Goal: Task Accomplishment & Management: Use online tool/utility

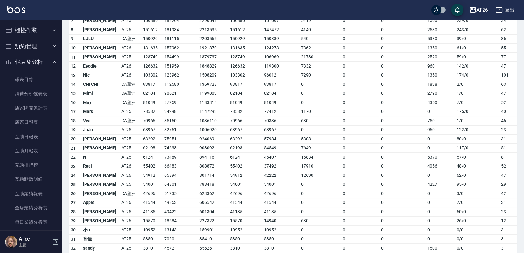
click at [33, 29] on button "櫃檯作業" at bounding box center [30, 30] width 57 height 16
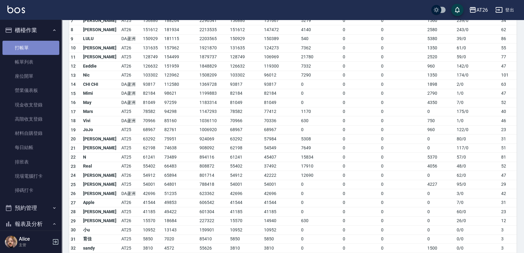
click at [35, 41] on link "打帳單" at bounding box center [30, 48] width 57 height 14
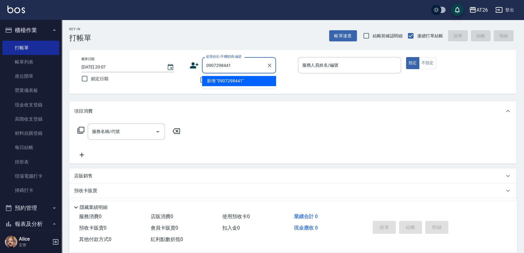
type input "0907298441"
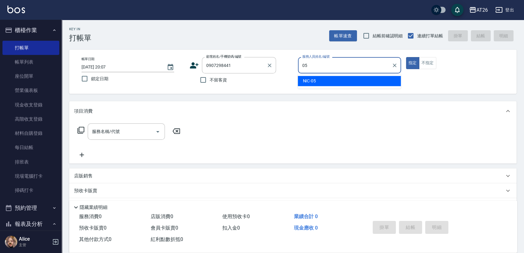
type input "05"
type button "true"
type input "無名字/0907298441/null"
type input "NIC-05"
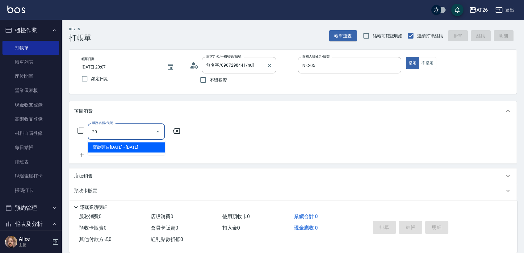
type input "201"
type input "20"
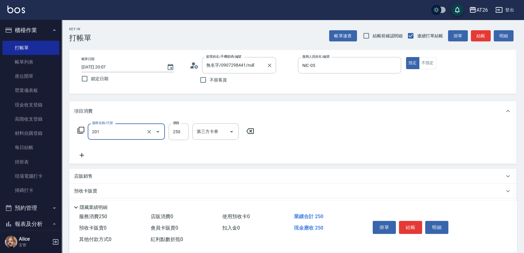
type input "洗髮(201)"
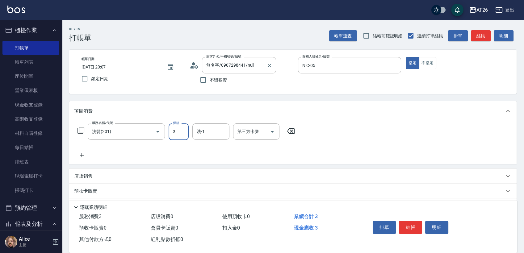
type input "0"
type input "35"
type input "30"
type input "350"
type input "[PERSON_NAME]-46"
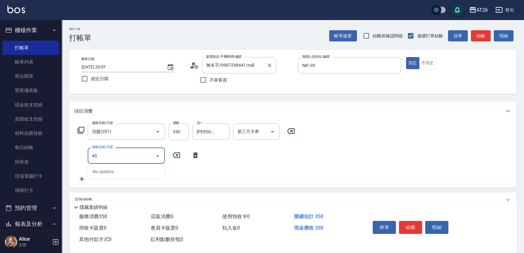
type input "401"
type input "60"
type input "剪髮(401)"
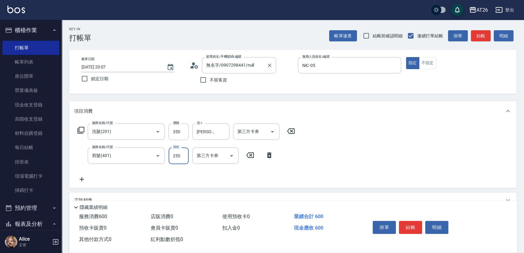
type input "3"
type input "30"
type input "35"
type input "70"
type input "350"
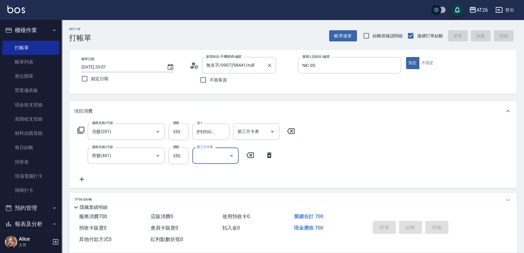
type input "[DATE] 20:08"
type input "0"
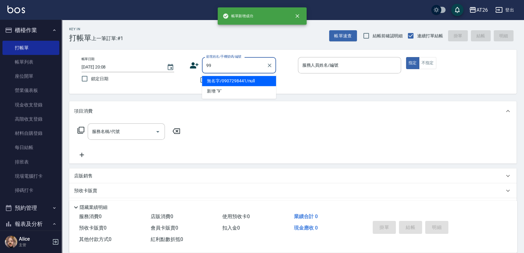
type input "99"
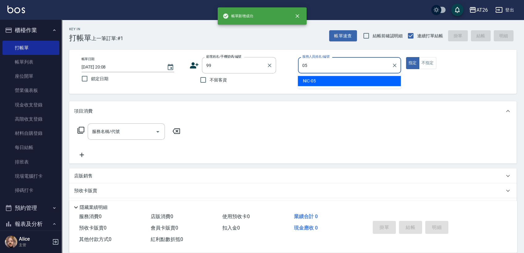
type input "NIC-05"
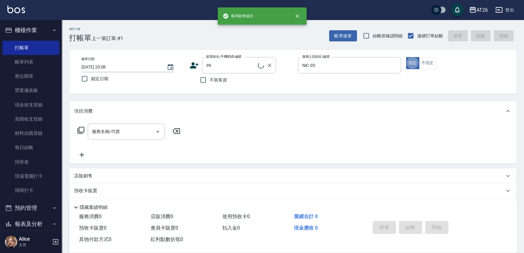
type input "[PERSON_NAME]/99/880414"
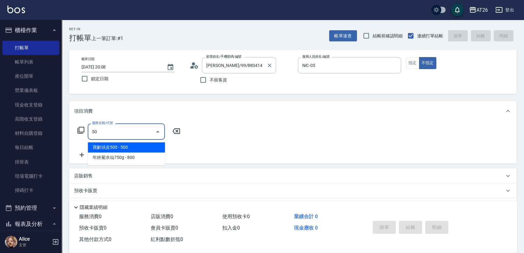
type input "501"
type input "120"
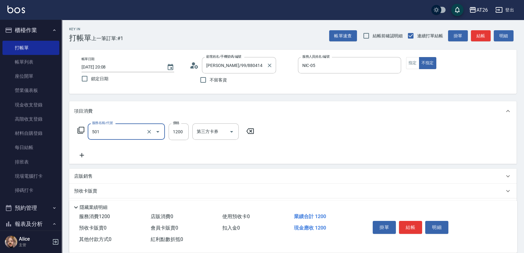
type input "染髮(501)"
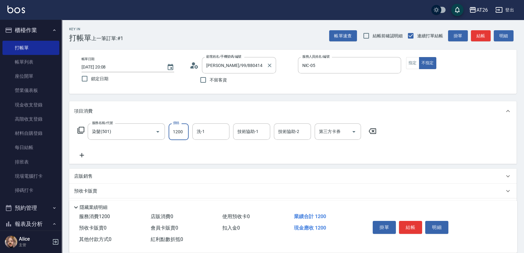
type input "0"
type input "180"
type input "10"
type input "1800"
type input "180"
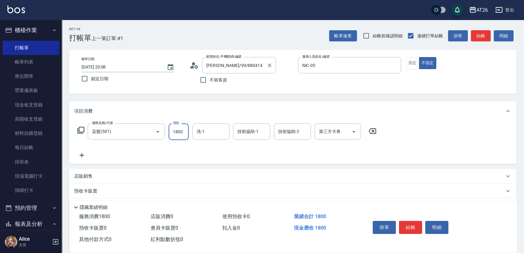
type input "1800"
type input "NANA-23"
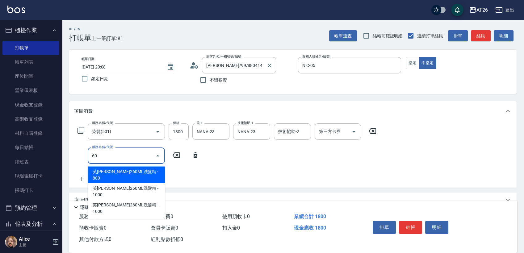
type input "609"
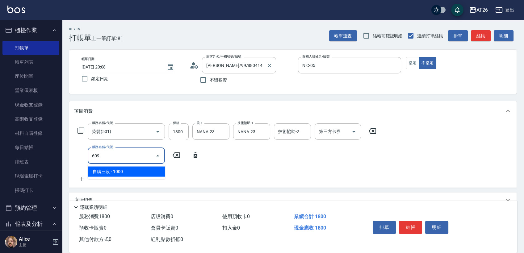
type input "280"
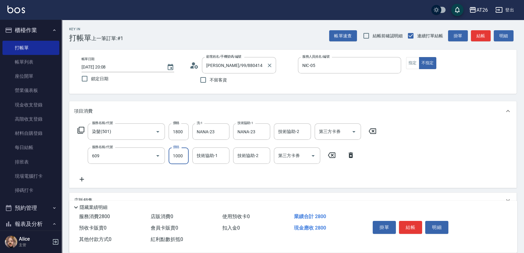
type input "自購三段(609)"
click at [139, 158] on input "自購三段(609)" at bounding box center [117, 155] width 54 height 11
type input "180"
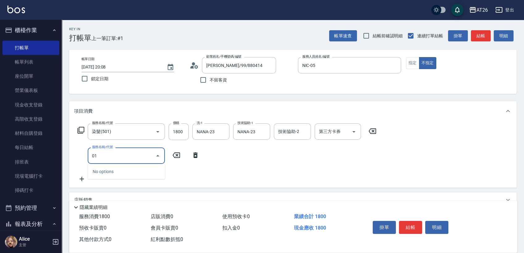
type input "0"
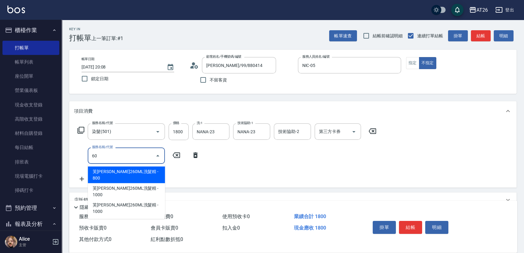
type input "601"
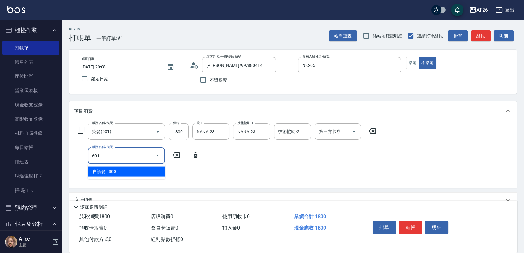
type input "210"
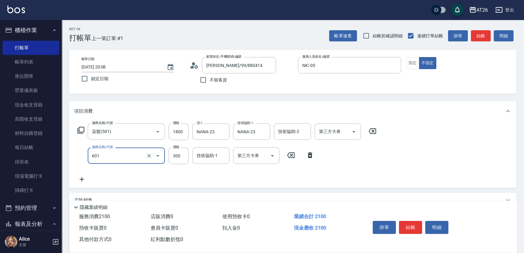
type input "自護髮(601)"
type input "7"
type input "180"
type input "700"
type input "250"
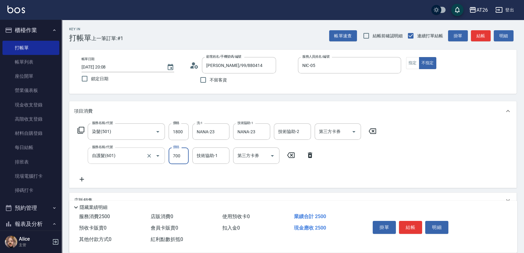
type input "700"
type input "NANA-23"
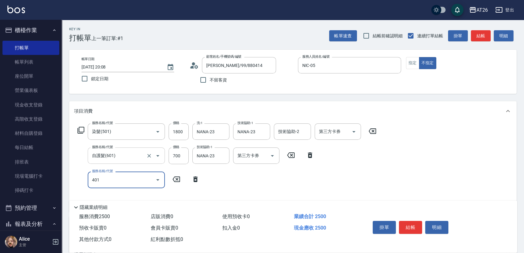
type input "401"
type input "270"
type input "剪髮(401)"
type input "7"
type input "250"
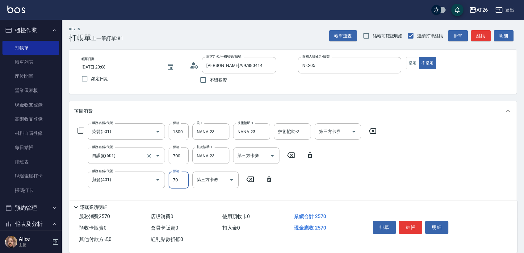
type input "700"
type input "320"
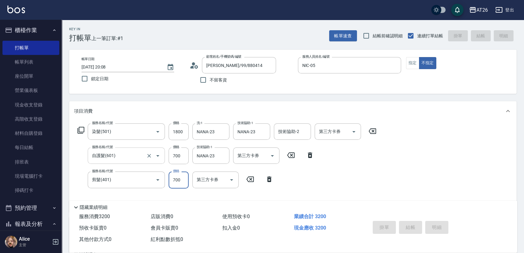
type input "0"
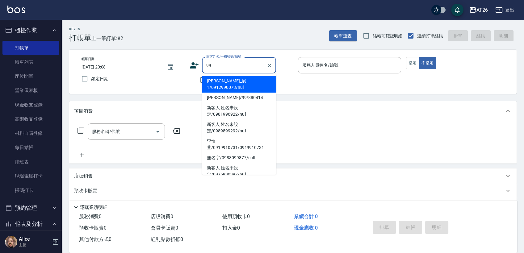
type input "[PERSON_NAME]_展1/0912990073/null"
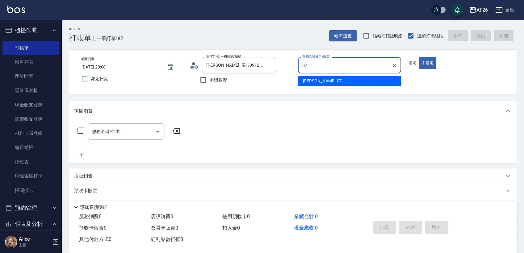
type input "[PERSON_NAME]-07"
type button "false"
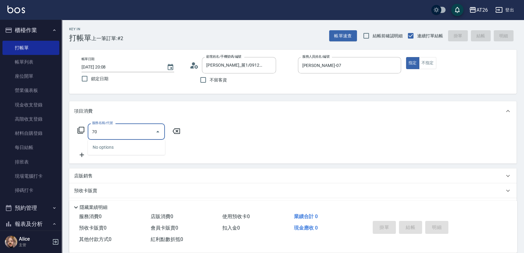
type input "703"
type input "500"
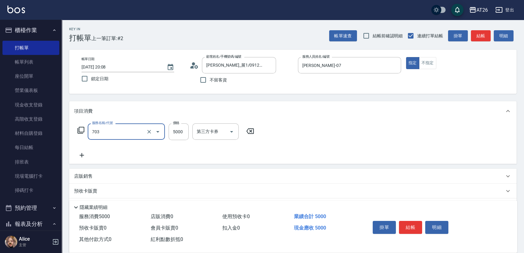
type input "新羽毛鉑金接髮(703)"
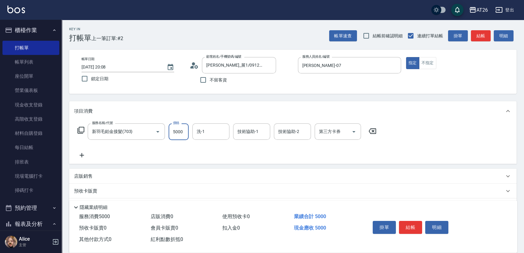
type input "6"
type input "0"
type input "600"
type input "60"
type input "6000"
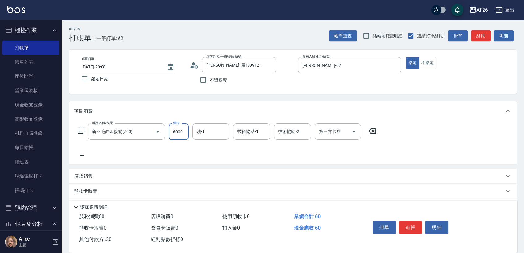
type input "600"
type input "6000"
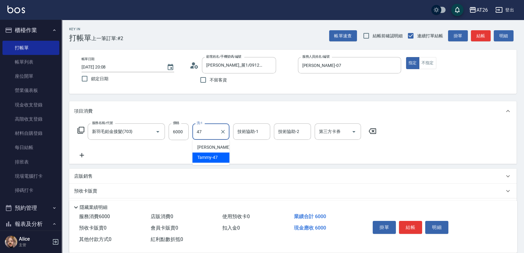
type input "Tammy-47"
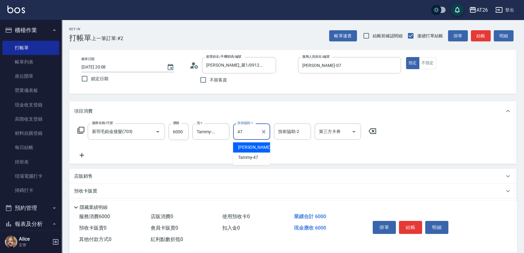
type input "Tammy-47"
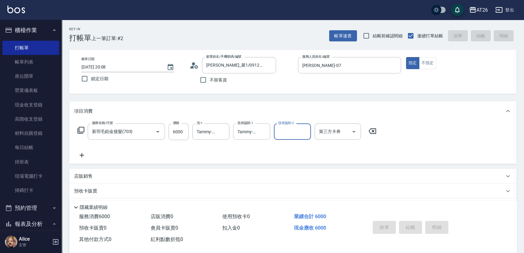
type input "[DATE] 20:09"
type input "0"
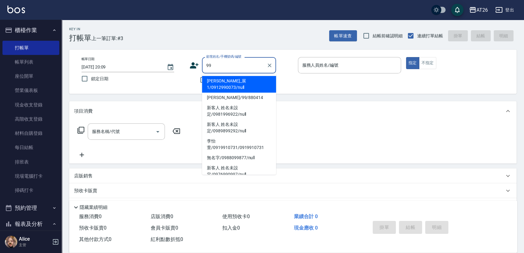
type input "[PERSON_NAME]_展1/0912990073/null"
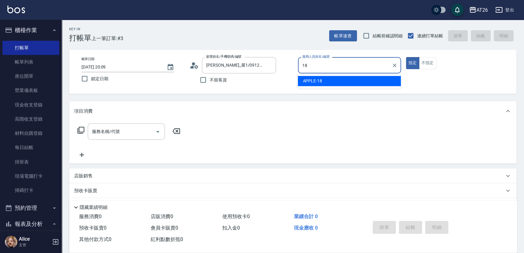
type input "APPLE-18"
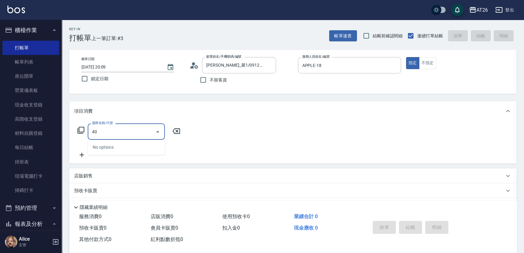
type input "401"
type input "20"
type input "剪髮(401)"
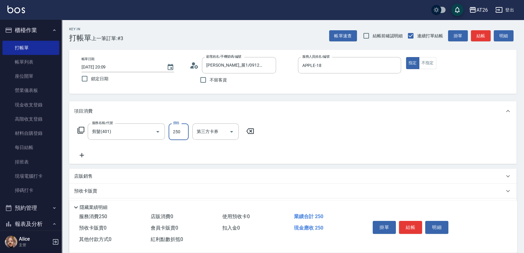
type input "0"
type input "500"
type input "50"
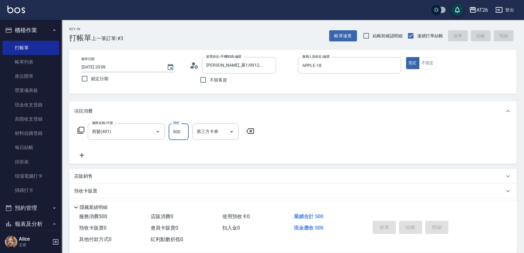
type input "0"
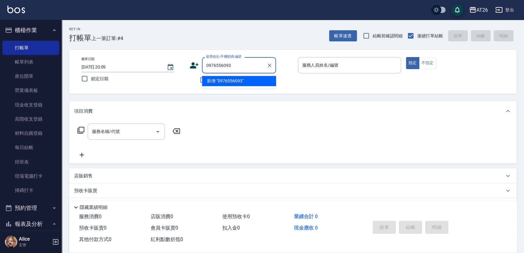
type input "0976556093"
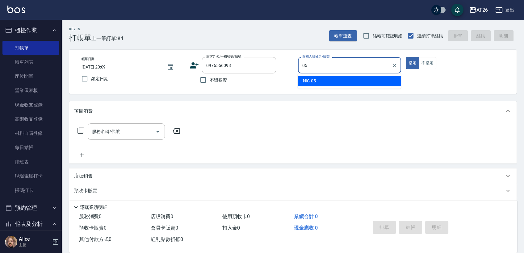
type input "NIC-05"
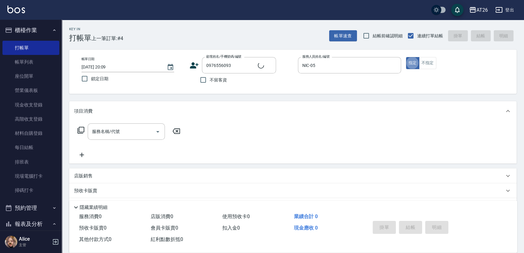
type input "新客人 姓名未設定/0976556093/null"
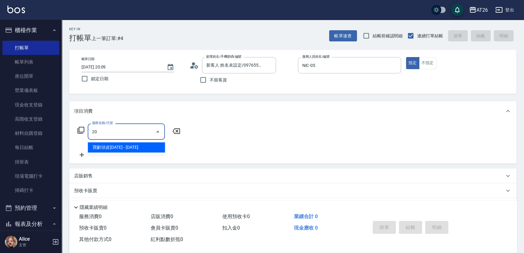
type input "201"
type input "20"
type input "洗髮(201)"
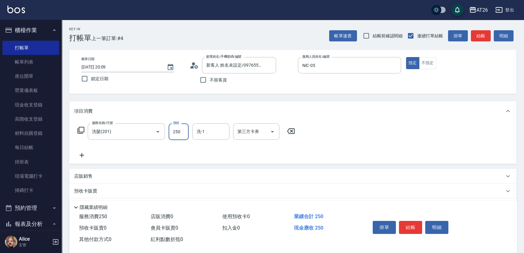
type input "3"
type input "0"
type input "300"
type input "30"
type input "300"
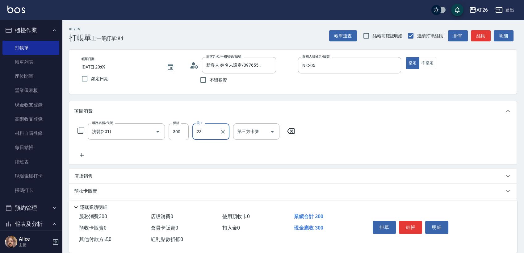
type input "NANA-23"
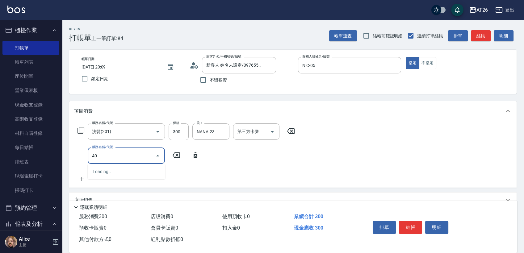
type input "401"
type input "50"
type input "剪髮(401)"
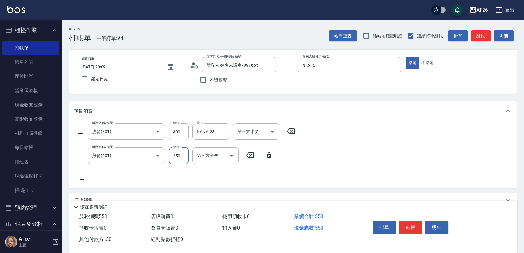
type input "30"
type input "300"
type input "60"
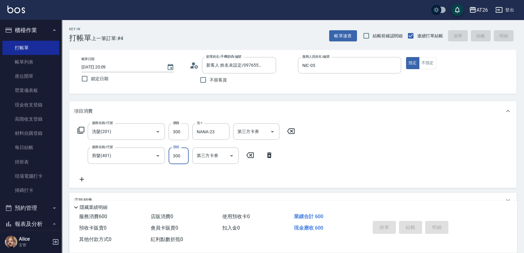
type input "0"
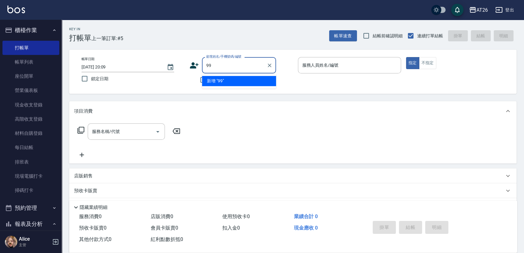
type input "99"
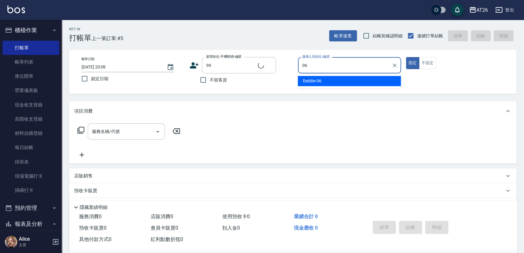
type input "Eeddie-06"
type input "[PERSON_NAME]/99/880414"
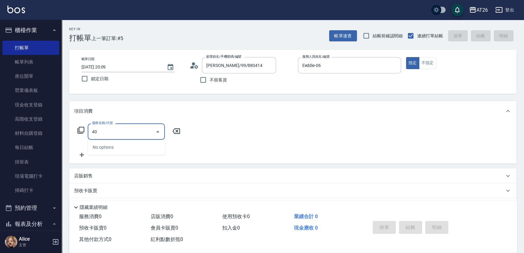
type input "401"
type input "20"
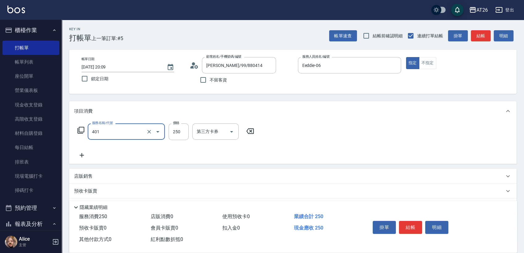
type input "剪髮(401)"
type input "0"
type input "300"
type input "30"
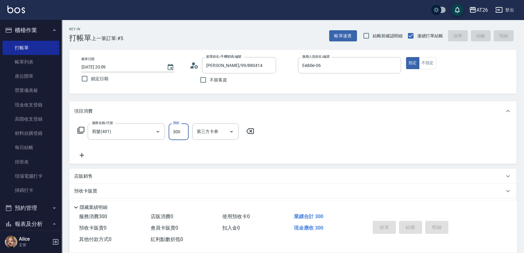
type input "0"
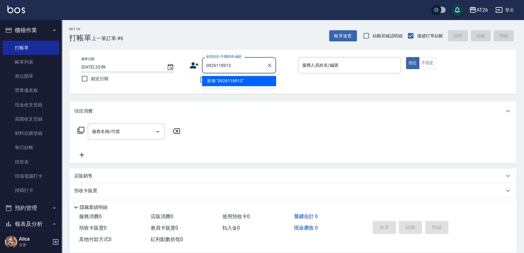
type input "0926118913"
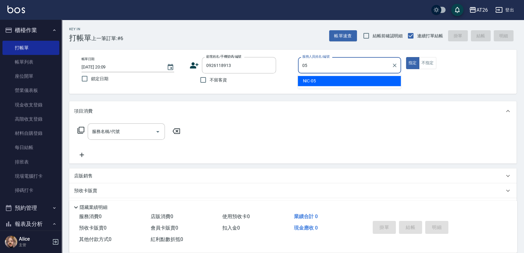
type input "NIC-05"
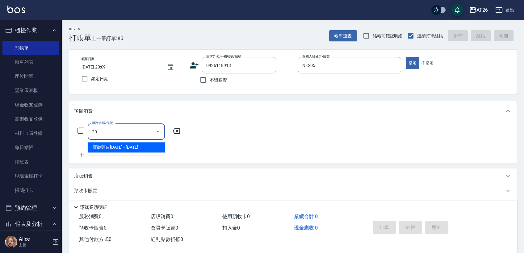
type input "201"
type input "20"
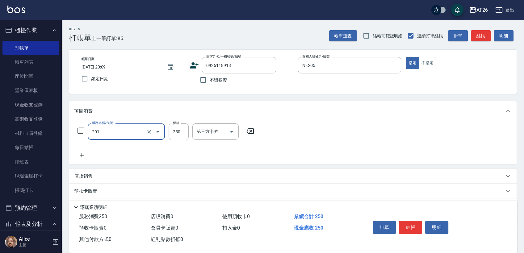
type input "洗髮(201)"
type input "3"
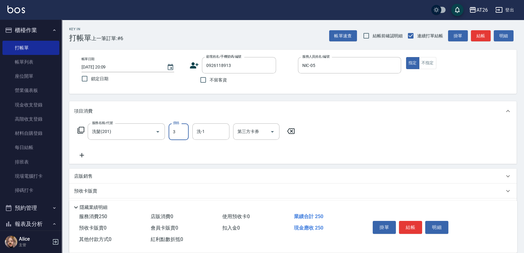
type input "0"
type input "350"
type input "30"
type input "350"
type input "[PERSON_NAME]-46"
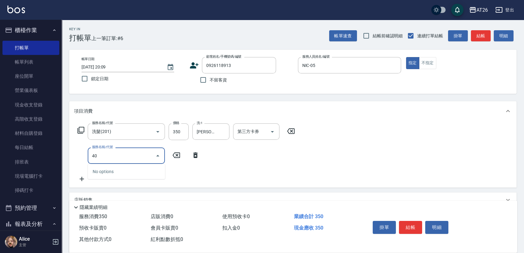
type input "401"
type input "60"
type input "剪髮(401)"
type input "30"
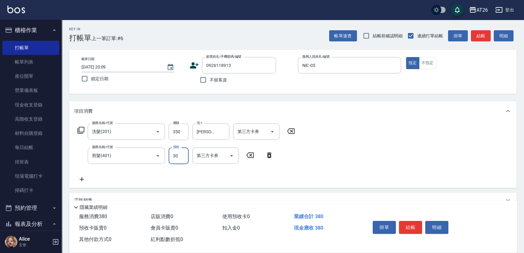
type input "300"
type input "60"
type input "30"
type input "350"
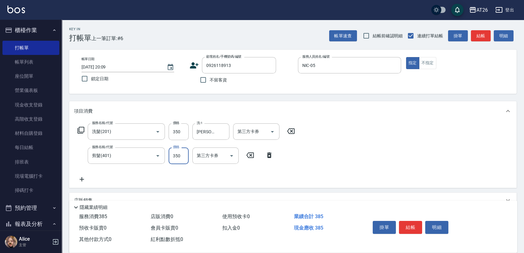
type input "70"
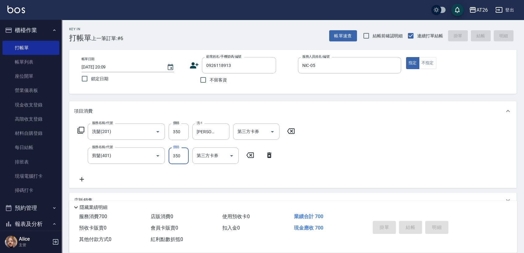
type input "[DATE] 20:10"
type input "0"
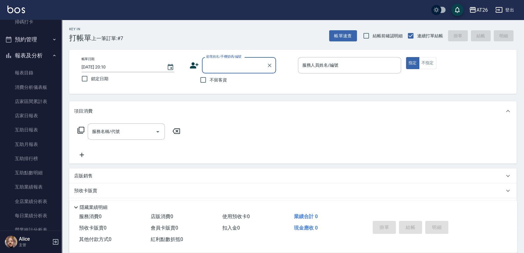
scroll to position [240, 0]
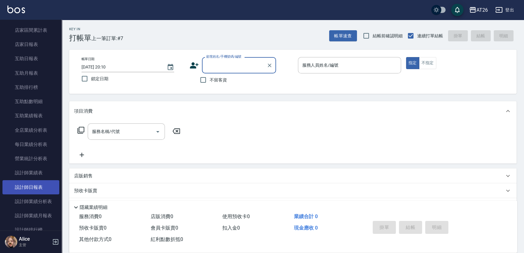
click at [37, 184] on link "設計師日報表" at bounding box center [30, 187] width 57 height 14
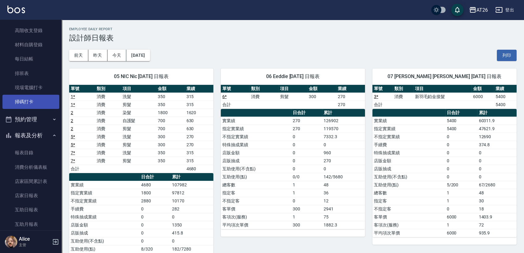
scroll to position [171, 0]
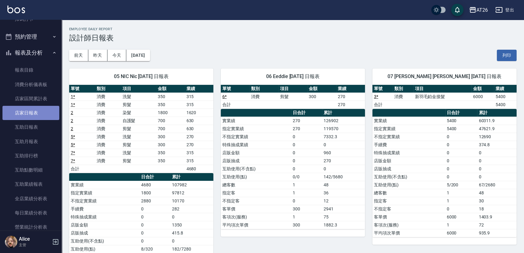
click at [36, 117] on link "店家日報表" at bounding box center [30, 113] width 57 height 14
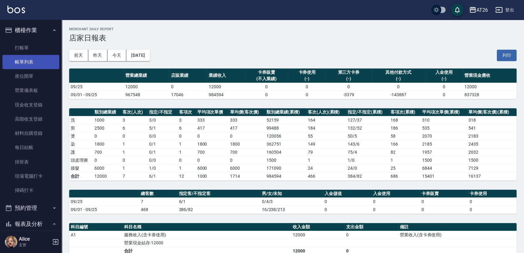
click at [33, 58] on link "帳單列表" at bounding box center [30, 62] width 57 height 14
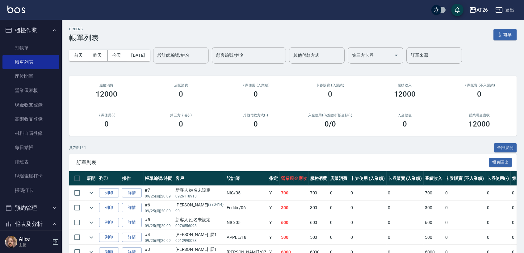
click at [180, 55] on input "設計師編號/姓名" at bounding box center [181, 55] width 50 height 11
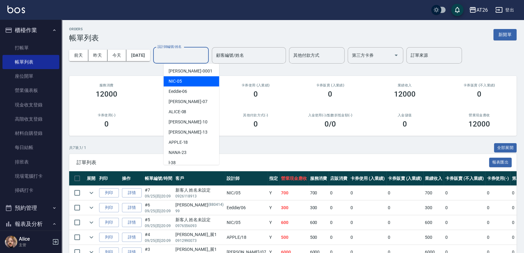
click at [186, 79] on div "NIC -05" at bounding box center [192, 81] width 56 height 10
type input "NIC-05"
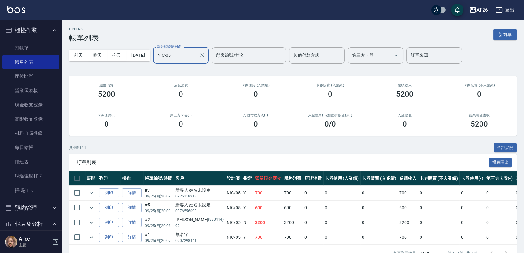
scroll to position [21, 0]
